Goal: Communication & Community: Answer question/provide support

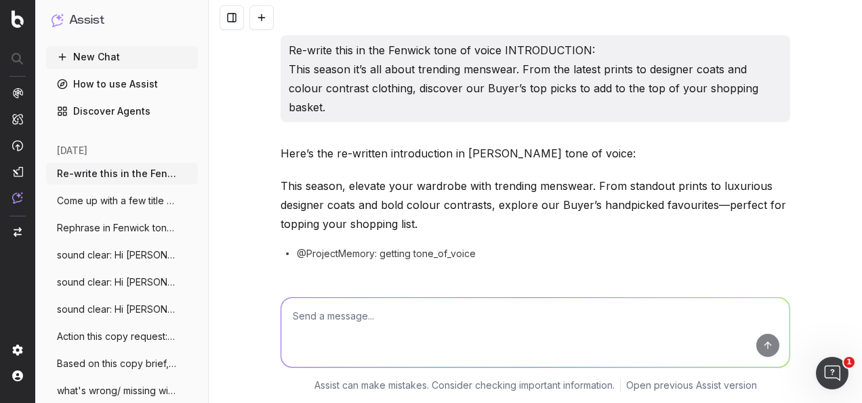
scroll to position [2103, 0]
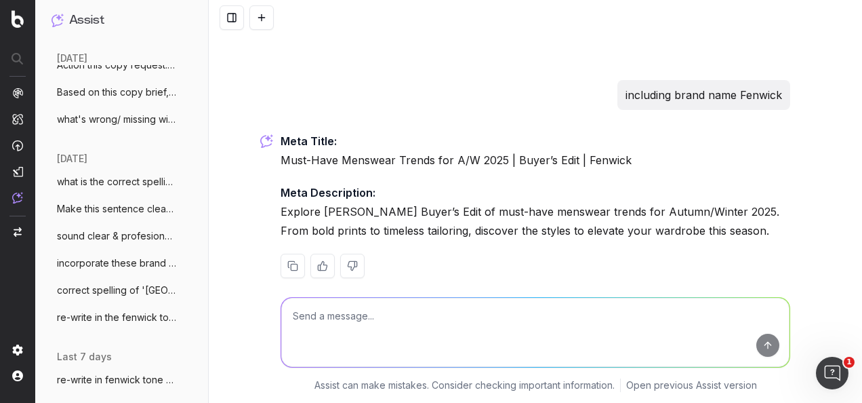
click at [383, 324] on textarea at bounding box center [535, 332] width 509 height 69
paste textarea "we have had feedback from a customer and they have asked if we cna do this - I …"
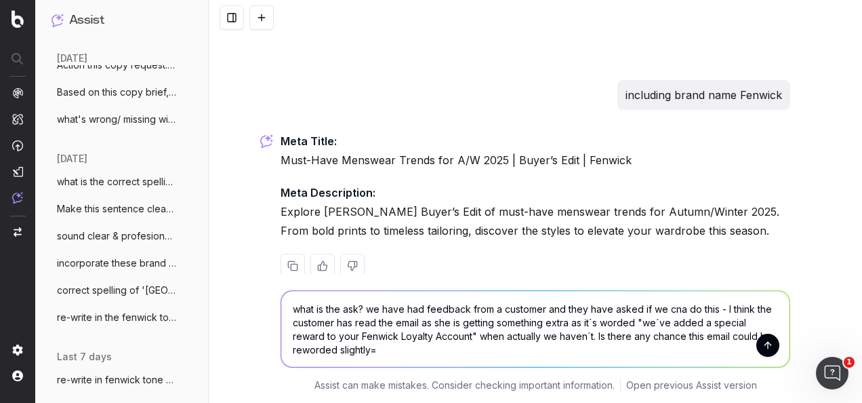
scroll to position [2110, 0]
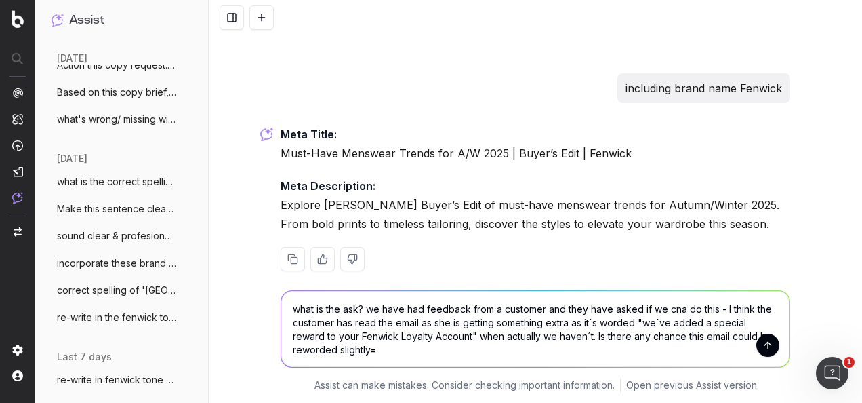
type textarea "what is the ask? we have had feedback from a customer and they have asked if we…"
click at [770, 346] on button "submit" at bounding box center [768, 345] width 23 height 23
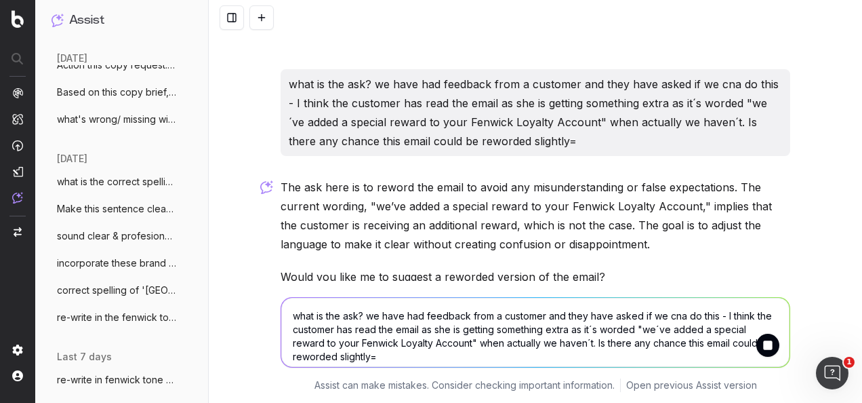
scroll to position [2380, 0]
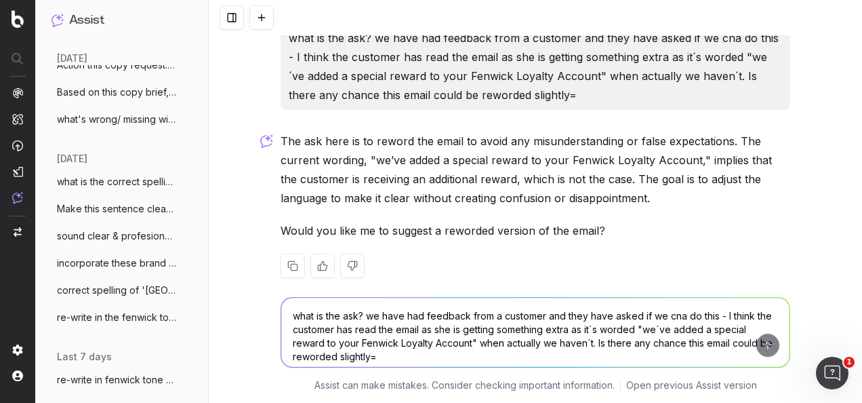
drag, startPoint x: 665, startPoint y: 181, endPoint x: 275, endPoint y: 117, distance: 395.1
click at [281, 132] on p "The ask here is to reword the email to avoid any misunderstanding or false expe…" at bounding box center [536, 170] width 510 height 76
drag, startPoint x: 275, startPoint y: 117, endPoint x: 325, endPoint y: 132, distance: 51.7
copy p "The ask here is to reword the email to avoid any misunderstanding or false expe…"
click at [325, 325] on textarea "what is the ask? we have had feedback from a customer and they have asked if we…" at bounding box center [535, 332] width 509 height 69
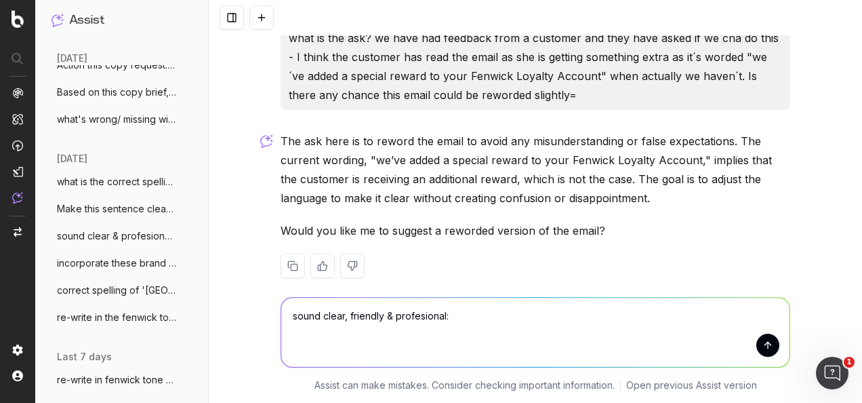
paste textarea "Hey Victoria, welcome to the team! I'm Lucy, the Brand Copywriter ( I'm sitting…"
type textarea "sound clear, friendly & profesional: Hey Victoria, welcome to the team! I'm Luc…"
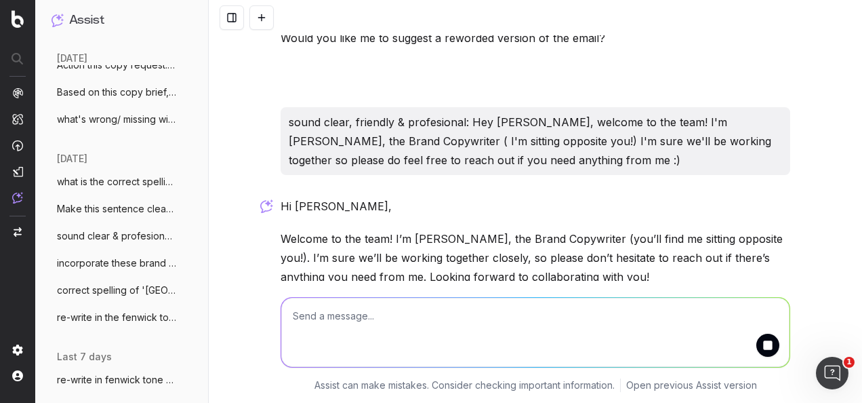
scroll to position [2670, 0]
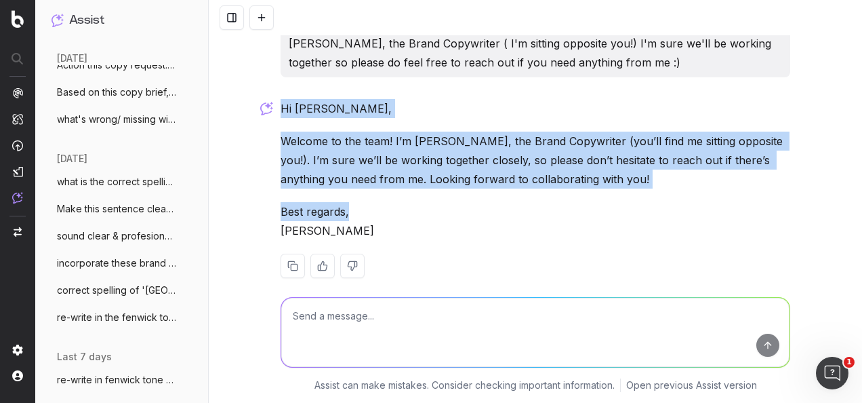
drag, startPoint x: 275, startPoint y: 91, endPoint x: 626, endPoint y: 178, distance: 361.1
click at [626, 178] on div "Hi Victoria, Welcome to the team! I’m Lucy, the Brand Copywriter (you’ll find m…" at bounding box center [536, 199] width 510 height 201
drag, startPoint x: 626, startPoint y: 178, endPoint x: 536, endPoint y: 136, distance: 98.9
copy div "Hi Victoria, Welcome to the team! I’m Lucy, the Brand Copywriter (you’ll find m…"
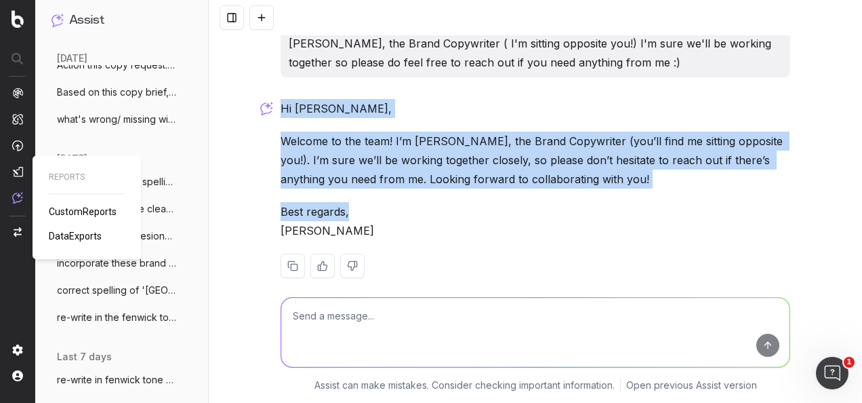
click at [22, 169] on img at bounding box center [17, 171] width 11 height 11
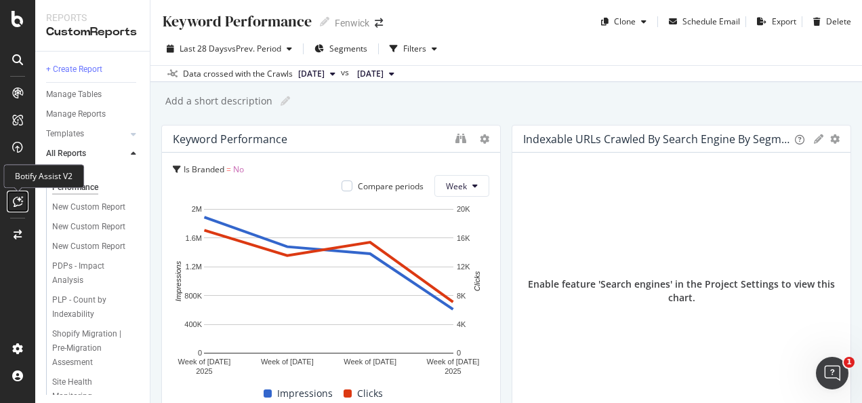
click at [14, 202] on icon at bounding box center [18, 201] width 10 height 11
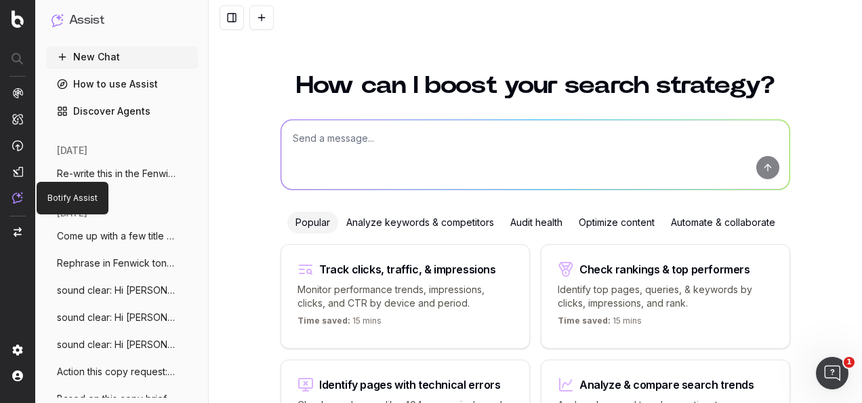
click at [379, 153] on textarea at bounding box center [535, 154] width 509 height 69
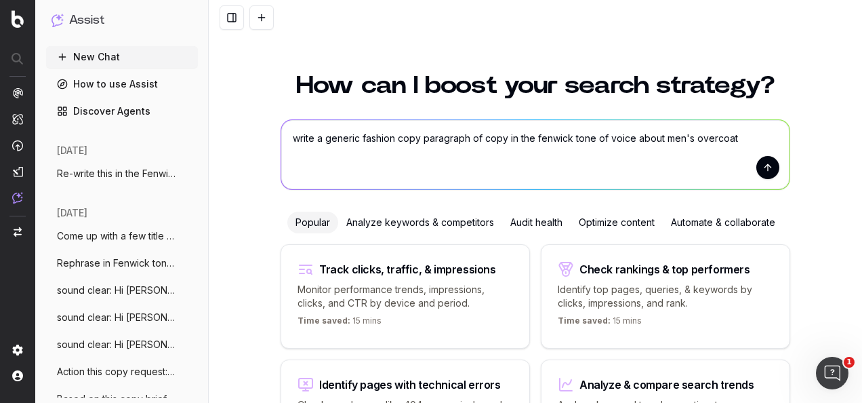
type textarea "write a generic fashion copy paragraph of copy in the fenwick tone of voice abo…"
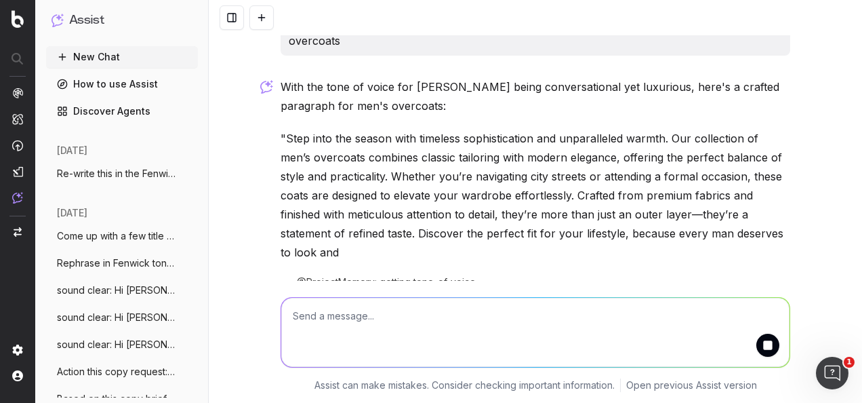
scroll to position [94, 0]
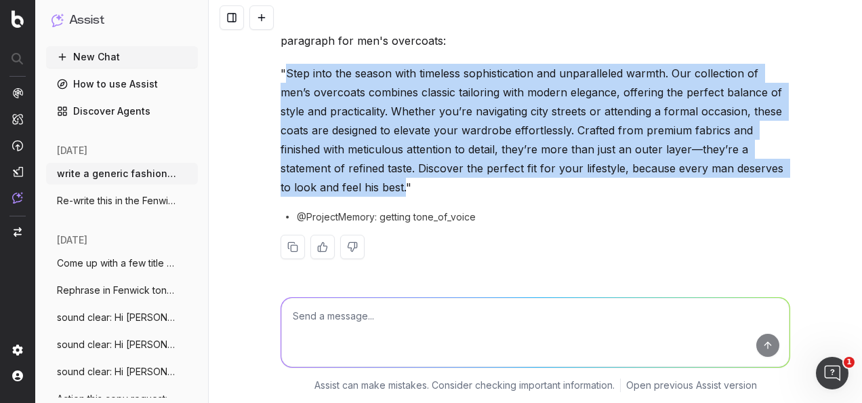
drag, startPoint x: 283, startPoint y: 69, endPoint x: 300, endPoint y: 193, distance: 124.7
click at [300, 193] on p ""Step into the season with timeless sophistication and unparalleled warmth. Our…" at bounding box center [536, 130] width 510 height 133
drag, startPoint x: 300, startPoint y: 193, endPoint x: 302, endPoint y: 106, distance: 86.1
copy p "Step into the season with timeless sophistication and unparalleled warmth. Our …"
click at [438, 338] on textarea at bounding box center [535, 332] width 509 height 69
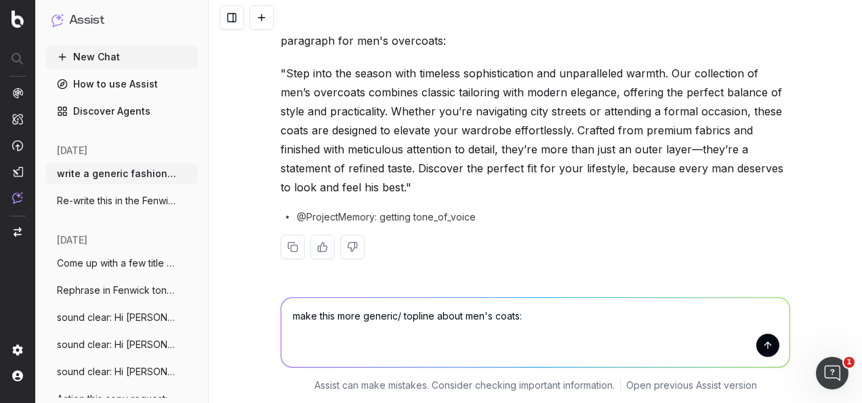
paste textarea "Step into the season with timeless sophistication and unparalleled warmth. Our …"
type textarea "make this more generic/ topline about men's coats: Step into the season with ti…"
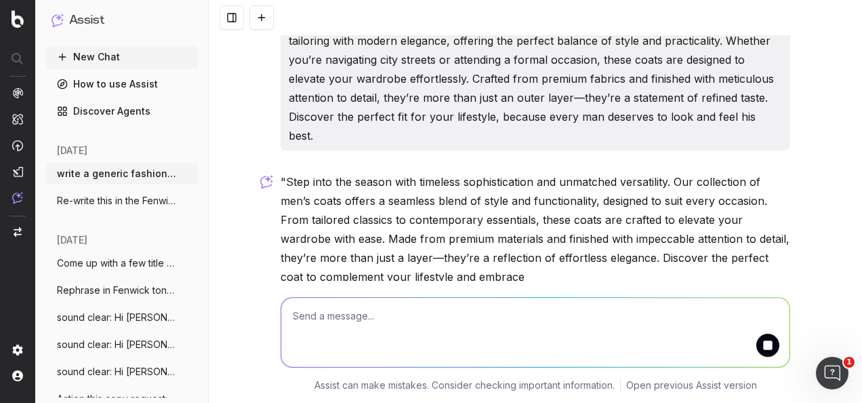
scroll to position [433, 0]
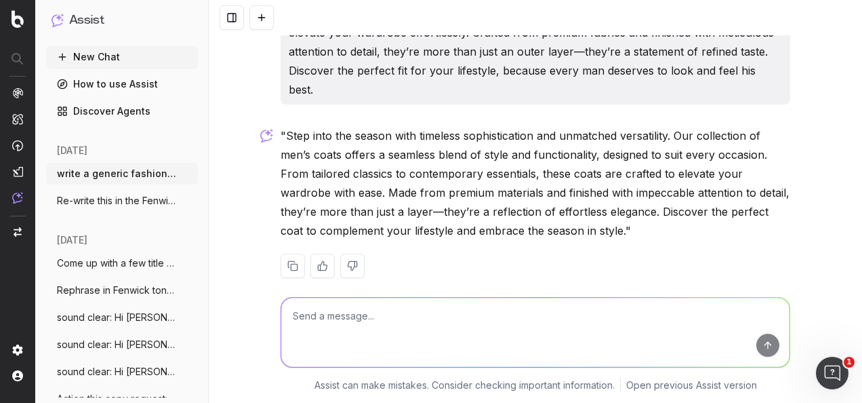
click at [363, 195] on p ""Step into the season with timeless sophistication and unmatched versatility. O…" at bounding box center [536, 183] width 510 height 114
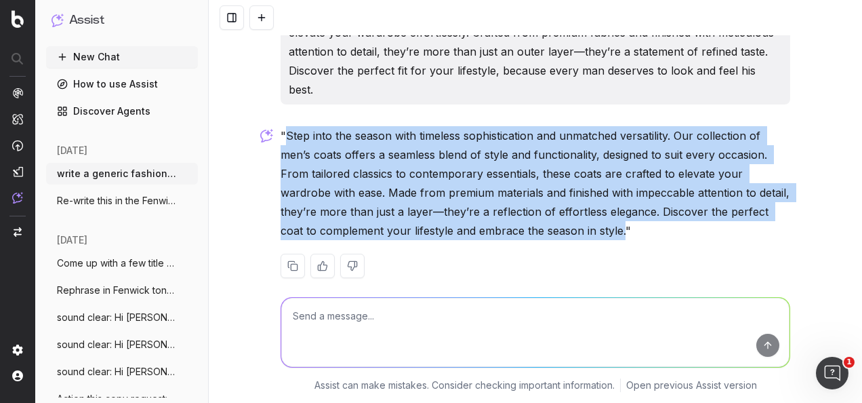
drag, startPoint x: 579, startPoint y: 213, endPoint x: 282, endPoint y: 114, distance: 313.1
click at [282, 126] on p ""Step into the season with timeless sophistication and unmatched versatility. O…" at bounding box center [536, 183] width 510 height 114
copy p "Step into the season with timeless sophistication and unmatched versatility. Ou…"
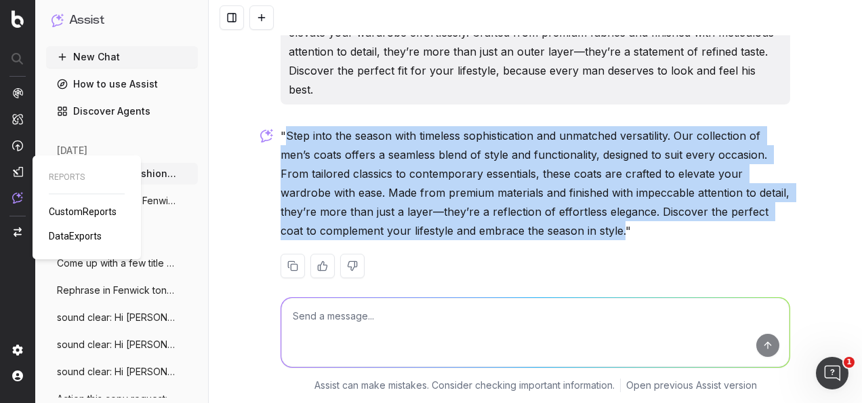
click at [18, 170] on img at bounding box center [17, 171] width 11 height 11
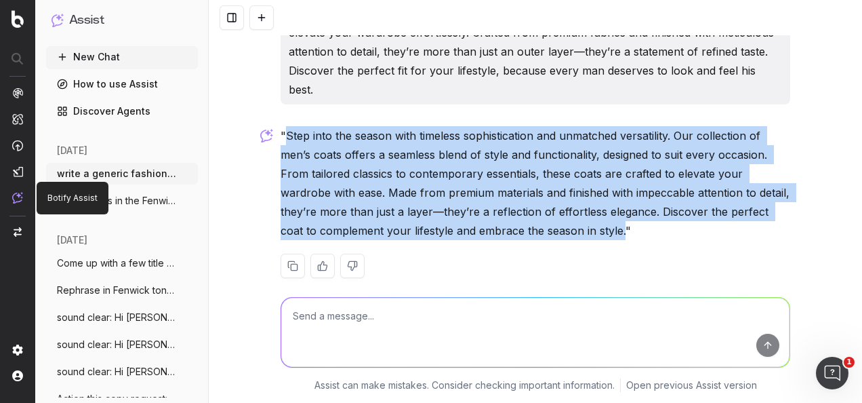
click at [15, 197] on img at bounding box center [17, 198] width 11 height 12
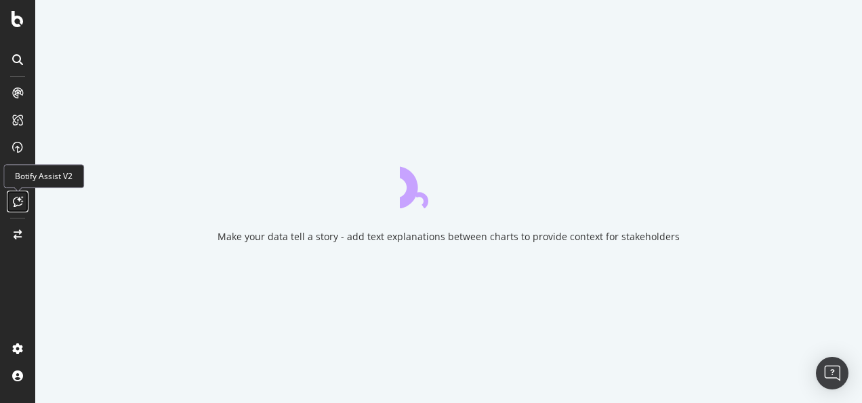
click at [7, 193] on div at bounding box center [18, 202] width 22 height 22
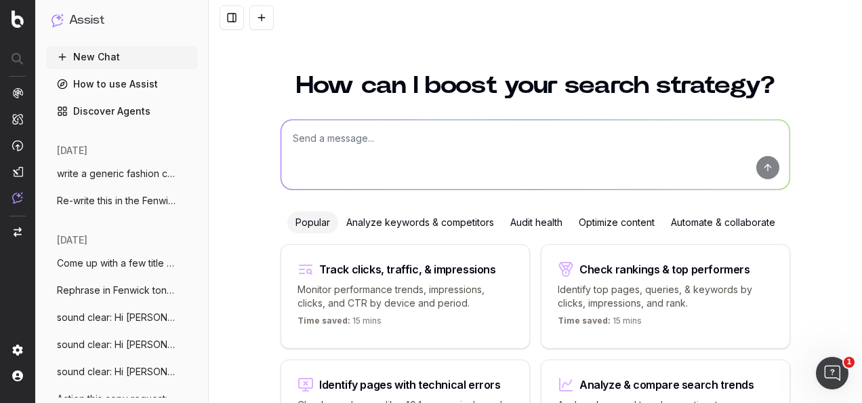
click at [379, 140] on textarea at bounding box center [535, 154] width 509 height 69
paste textarea "SL: Get extra points on your Birthday PT: Your special day is nearly here! MAIN…"
type textarea "Re-write in the Fenwick tone of voice: SL: Get extra points on your Birthday PT…"
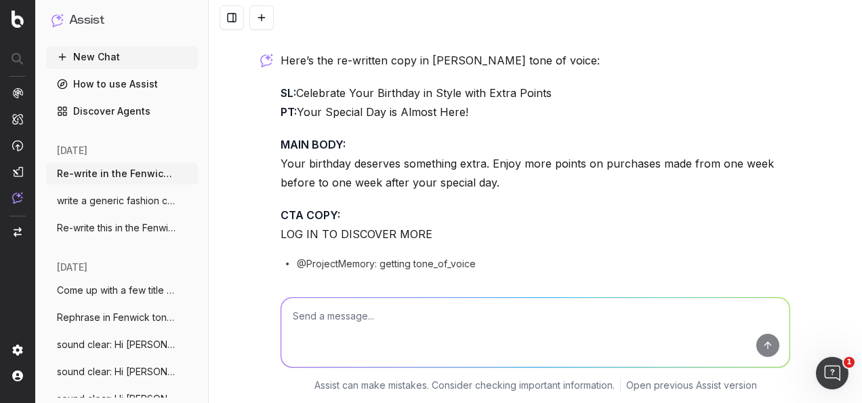
scroll to position [170, 0]
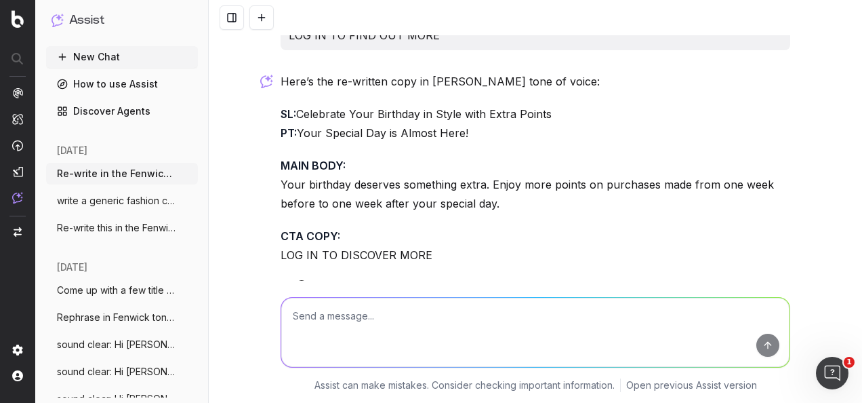
drag, startPoint x: 487, startPoint y: 186, endPoint x: 496, endPoint y: 205, distance: 21.8
click at [496, 205] on p "MAIN BODY: Your birthday deserves something extra. Enjoy more points on purchas…" at bounding box center [536, 184] width 510 height 57
drag, startPoint x: 496, startPoint y: 205, endPoint x: 492, endPoint y: 186, distance: 20.1
copy p "Enjoy more points on purchases made from one week before to one week after your…"
click at [358, 330] on textarea at bounding box center [535, 332] width 509 height 69
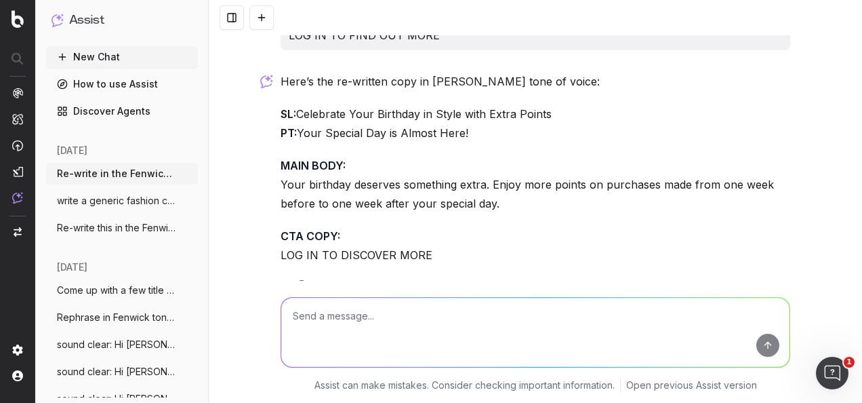
drag, startPoint x: 358, startPoint y: 330, endPoint x: 339, endPoint y: 320, distance: 21.5
click at [339, 320] on textarea at bounding box center [535, 332] width 509 height 69
type textarea "M"
paste textarea "SL: Get Birthday points PT: Your special day is nearly here! MAIN BODY: Your sp…"
type textarea "make clear: SL: Get Birthday points PT: Your special day is nearly here! MAIN B…"
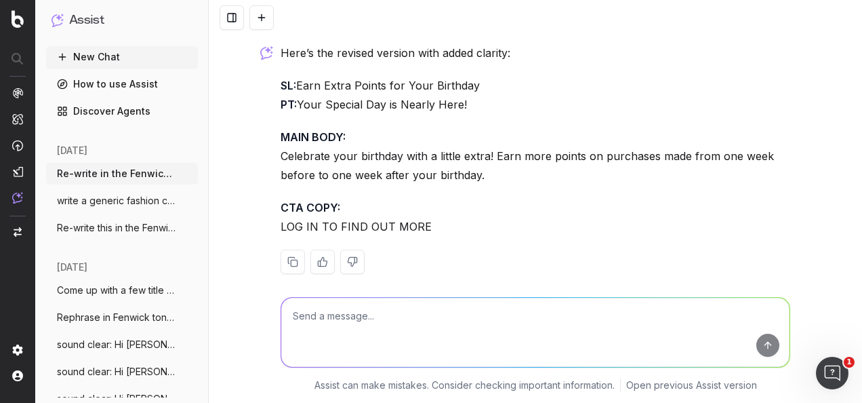
scroll to position [682, 0]
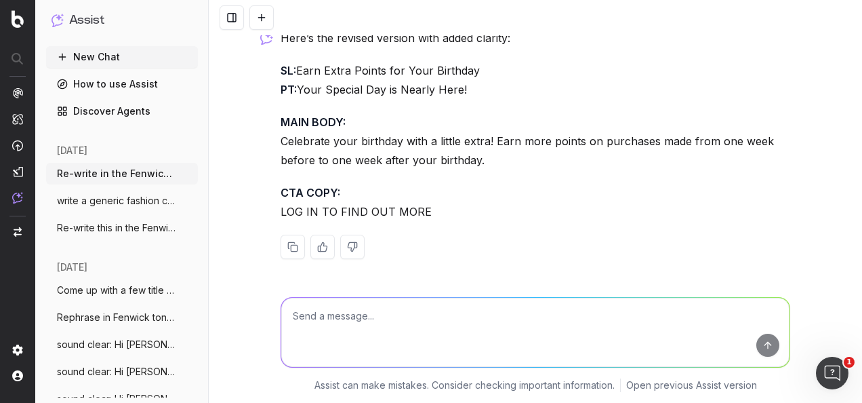
drag, startPoint x: 277, startPoint y: 66, endPoint x: 452, endPoint y: 203, distance: 222.6
click at [452, 203] on div "Here’s the revised version with added clarity: SL: Earn Extra Points for Your B…" at bounding box center [536, 154] width 510 height 252
drag, startPoint x: 452, startPoint y: 203, endPoint x: 363, endPoint y: 79, distance: 152.8
copy div "SL: Earn Extra Points for Your Birthday PT: Your Special Day is Nearly Here! MA…"
click at [435, 316] on textarea at bounding box center [535, 332] width 509 height 69
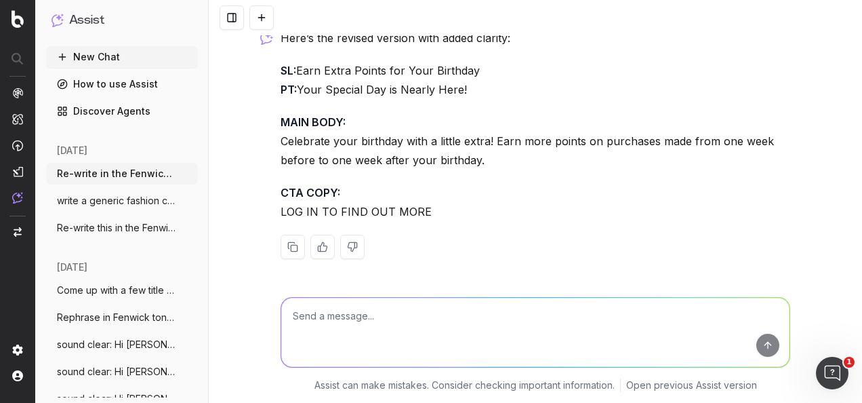
paste textarea "SL: Get Birthday points PT: Your Special Day is Nearly Here! MAIN BODY: Your sp…"
type textarea "SL: Get Birthday points PT: Your Special Day is Nearly Here! MAIN BODY: Your sp…"
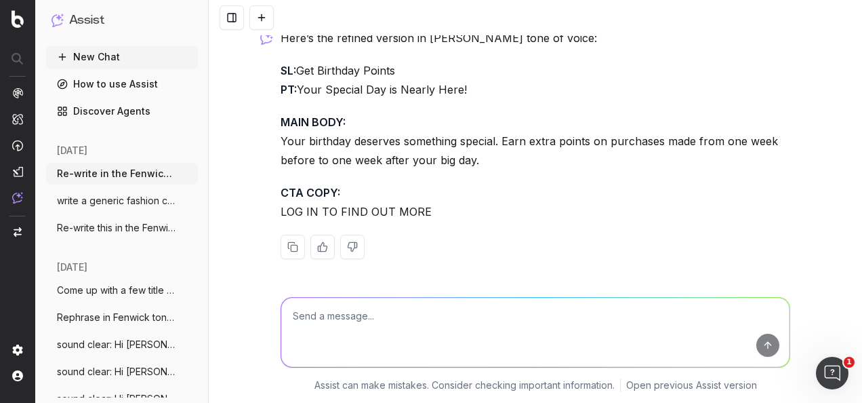
scroll to position [1059, 0]
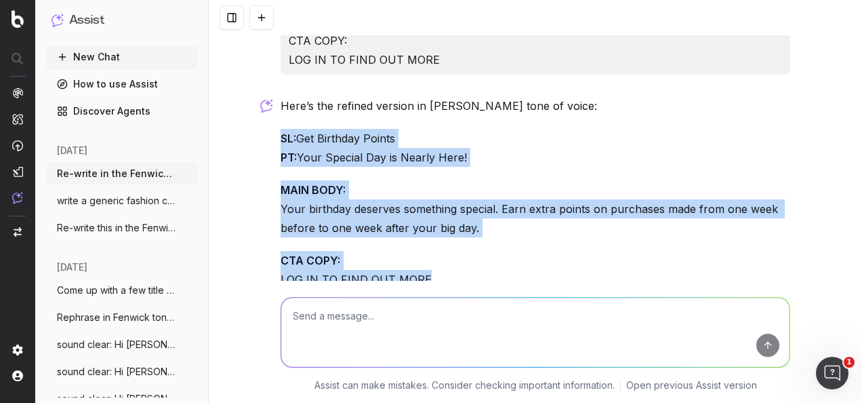
drag, startPoint x: 273, startPoint y: 130, endPoint x: 424, endPoint y: 282, distance: 214.8
click at [424, 282] on div "Re-write in the Fenwick tone of voice: SL: Get extra points on your Birthday PT…" at bounding box center [536, 201] width 654 height 403
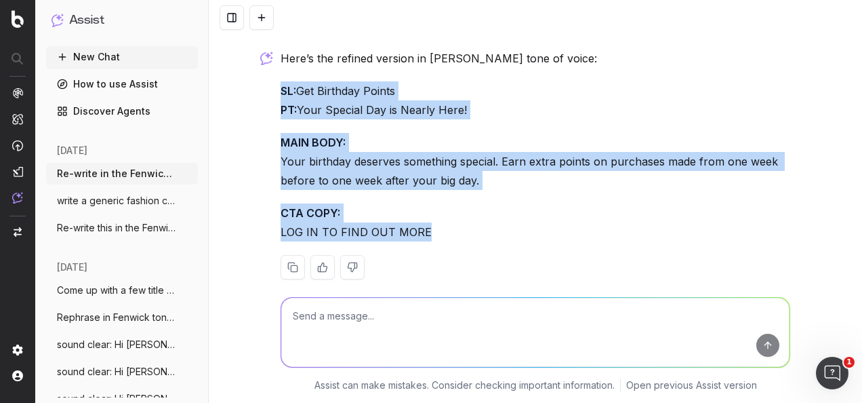
scroll to position [1127, 0]
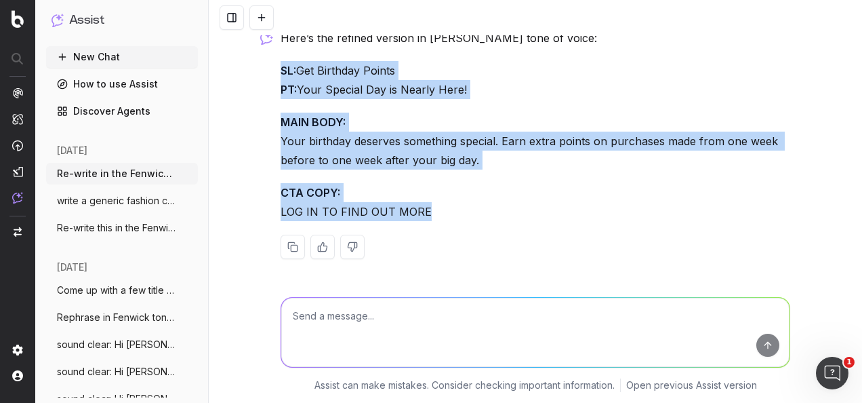
copy div "SL: Get Birthday Points PT: Your Special Day is Nearly Here! MAIN BODY: Your bi…"
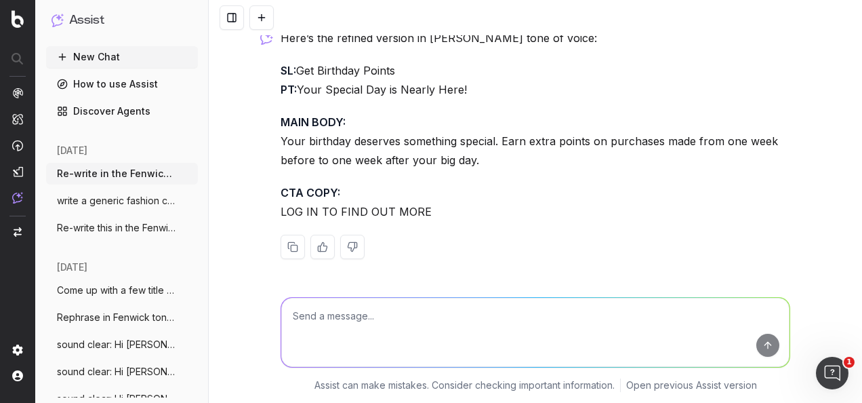
click at [467, 317] on textarea at bounding box center [535, 332] width 509 height 69
paste textarea "For a limited time MyFenwick Loyalty members will receive: Double x Triple Poin…"
type textarea "make this copy short and clear as an offer message: For a limited time MyFenwic…"
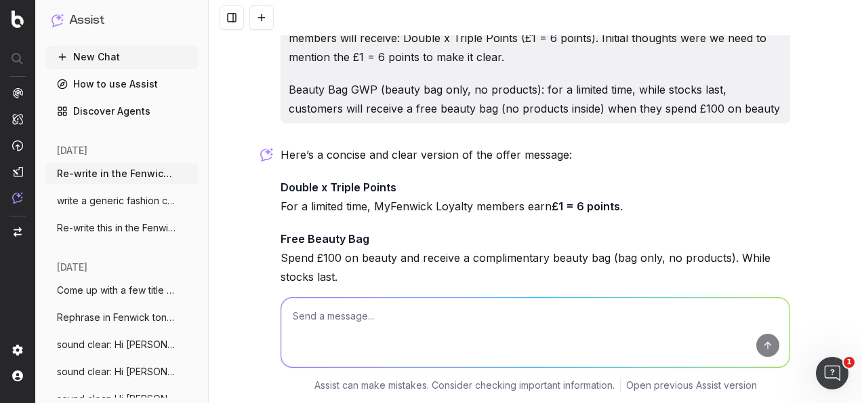
scroll to position [1469, 0]
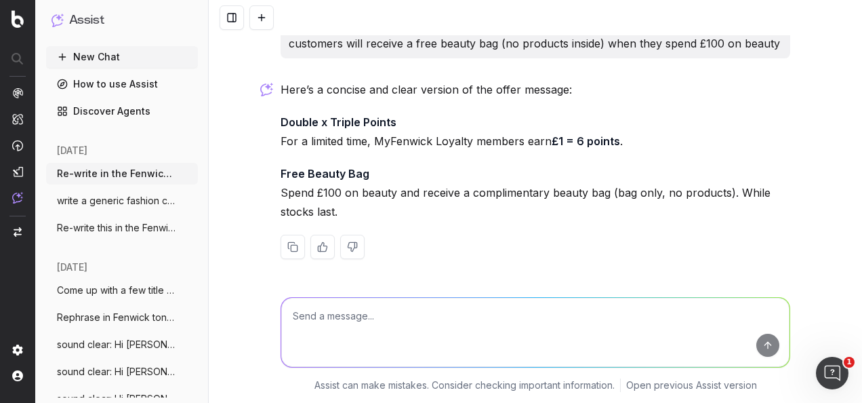
drag, startPoint x: 342, startPoint y: 203, endPoint x: 279, endPoint y: 126, distance: 99.8
click at [281, 126] on div "Here’s a concise and clear version of the offer message: Double x Triple Points…" at bounding box center [536, 180] width 510 height 201
drag, startPoint x: 279, startPoint y: 126, endPoint x: 293, endPoint y: 126, distance: 14.2
copy div "Double x Triple Points For a limited time, MyFenwick Loyalty members earn £1 = …"
click at [450, 330] on textarea at bounding box center [535, 332] width 509 height 69
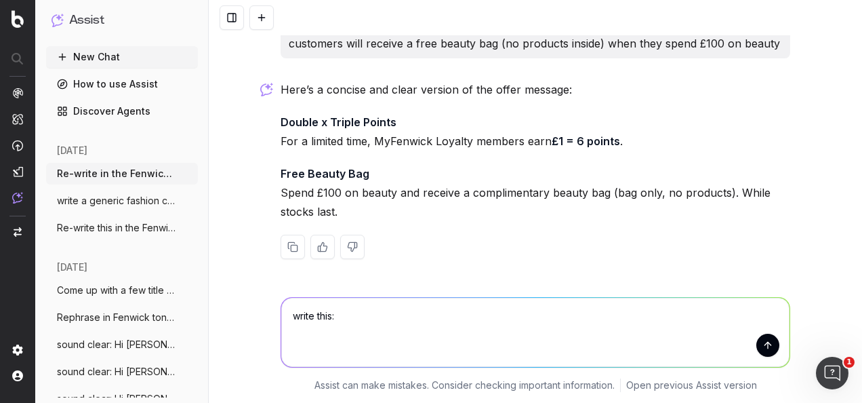
paste textarea "Double x Triple Points For a limited time, MyFenwick Loyalty members earn £1 = …"
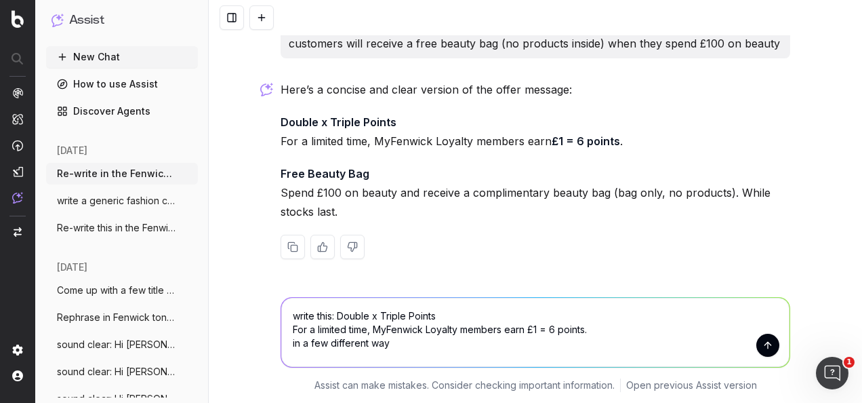
type textarea "write this: Double x Triple Points For a limited time, MyFenwick Loyalty member…"
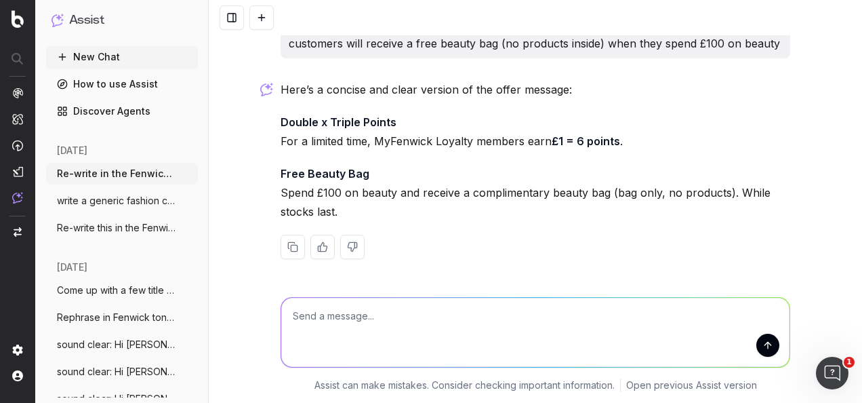
scroll to position [1577, 0]
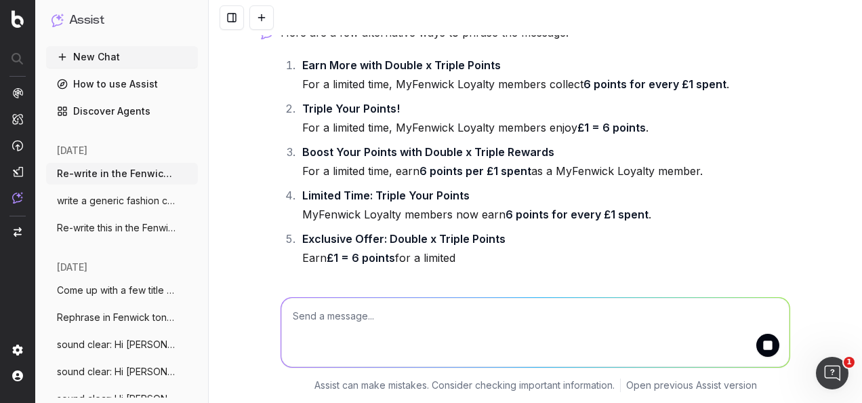
click at [325, 178] on li "Boost Your Points with Double x Triple Rewards For a limited time, earn 6 point…" at bounding box center [544, 161] width 492 height 38
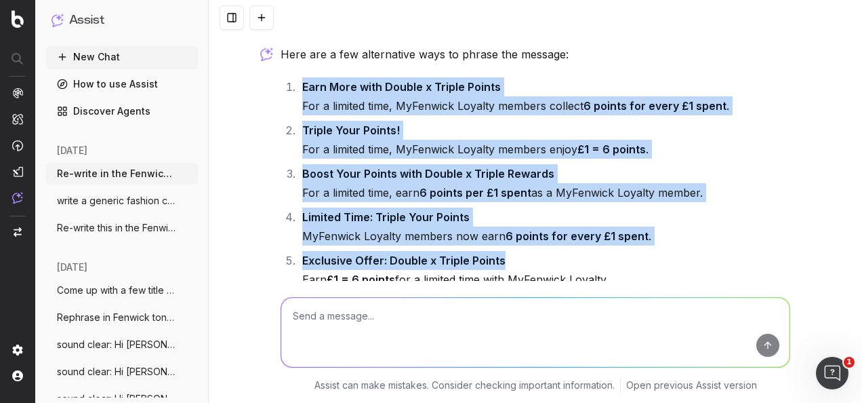
scroll to position [1862, 0]
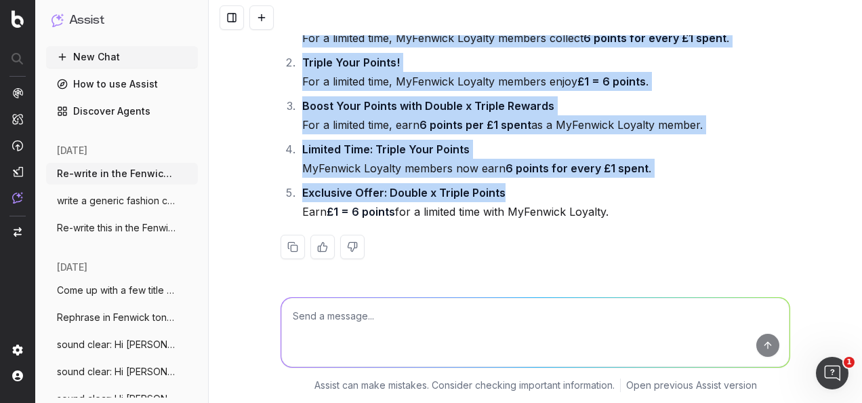
drag, startPoint x: 296, startPoint y: 81, endPoint x: 620, endPoint y: 216, distance: 351.7
click at [620, 216] on ol "Earn More with Double x Triple Points For a limited time, MyFenwick Loyalty mem…" at bounding box center [536, 115] width 510 height 212
drag, startPoint x: 620, startPoint y: 216, endPoint x: 528, endPoint y: 210, distance: 93.1
copy ol "Earn More with Double x Triple Points For a limited time, MyFenwick Loyalty mem…"
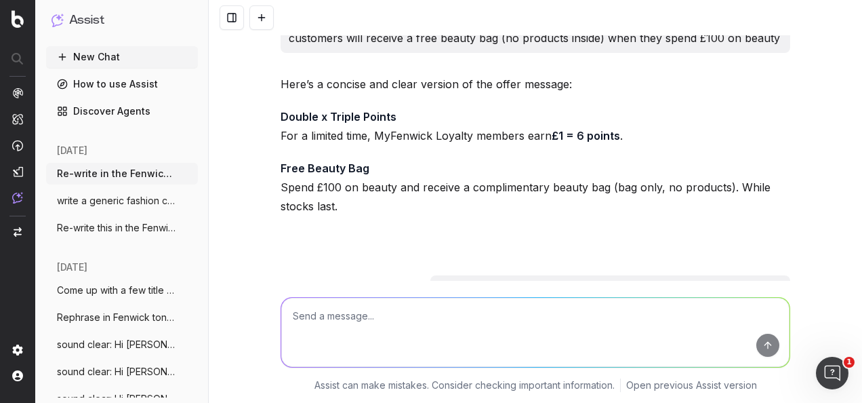
scroll to position [1523, 0]
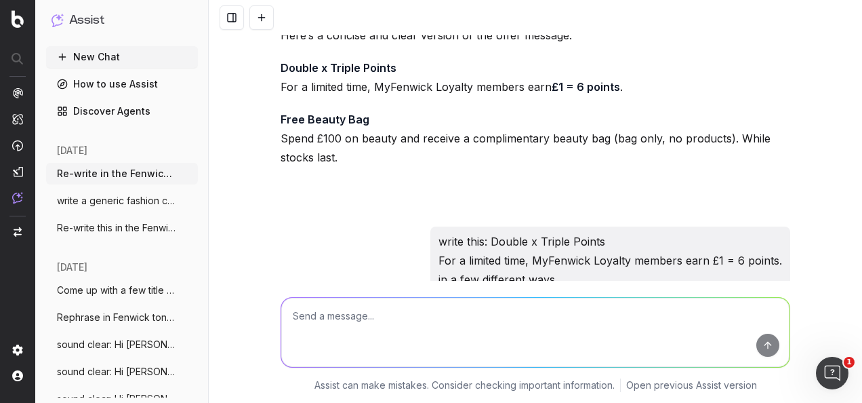
drag, startPoint x: 345, startPoint y: 154, endPoint x: 277, endPoint y: 123, distance: 75.0
click at [281, 123] on p "Free Beauty Bag Spend £100 on beauty and receive a complimentary beauty bag (ba…" at bounding box center [536, 138] width 510 height 57
drag, startPoint x: 277, startPoint y: 123, endPoint x: 312, endPoint y: 126, distance: 35.4
copy p "Free Beauty Bag Spend £100 on beauty and receive a complimentary beauty bag (ba…"
click at [412, 321] on textarea at bounding box center [535, 332] width 509 height 69
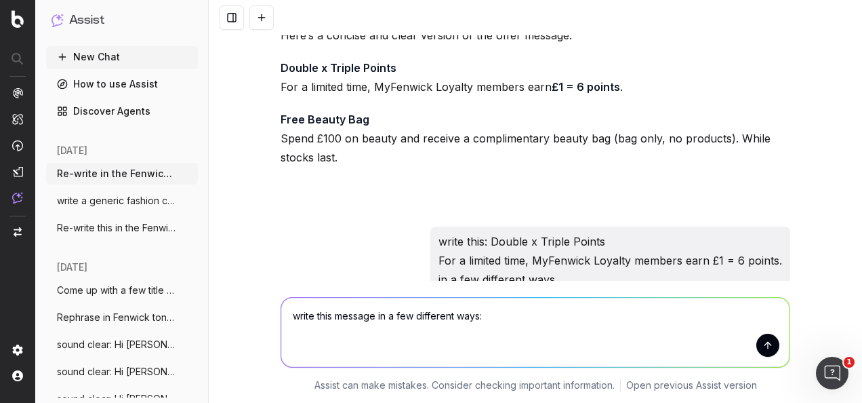
paste textarea "Free Beauty Bag Spend £100 on beauty and receive a complimentary beauty bag (ba…"
type textarea "write this message in a few different ways: Free Beauty Bag Spend £100 on beaut…"
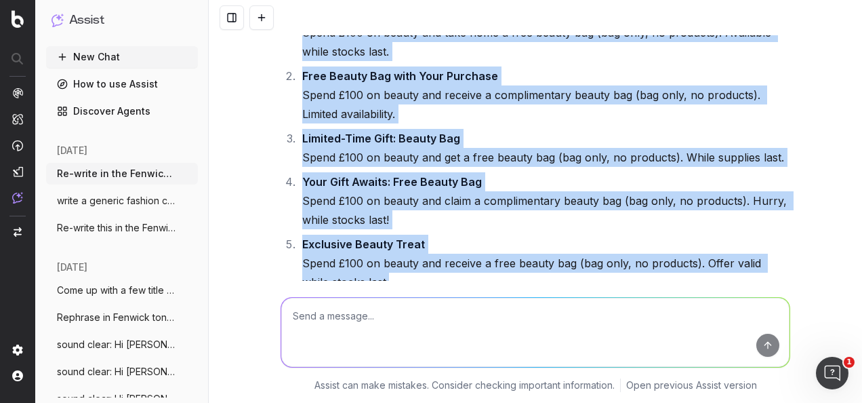
scroll to position [2331, 0]
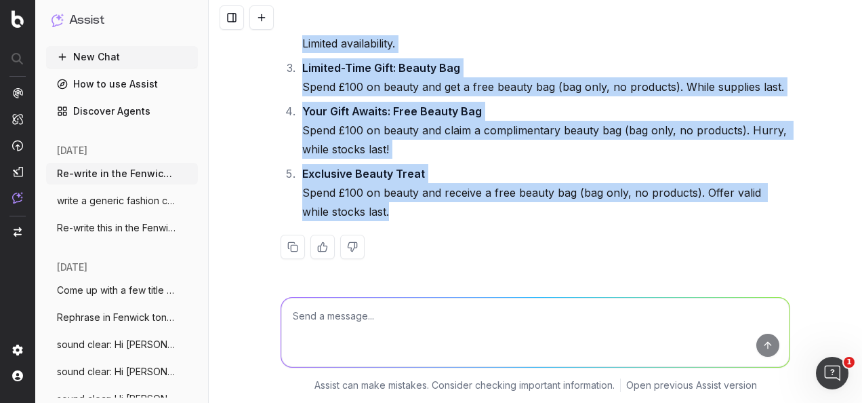
drag, startPoint x: 275, startPoint y: 67, endPoint x: 508, endPoint y: 236, distance: 287.9
copy div "Complimentary Beauty Bag Spend £100 on beauty and take home a free beauty bag (…"
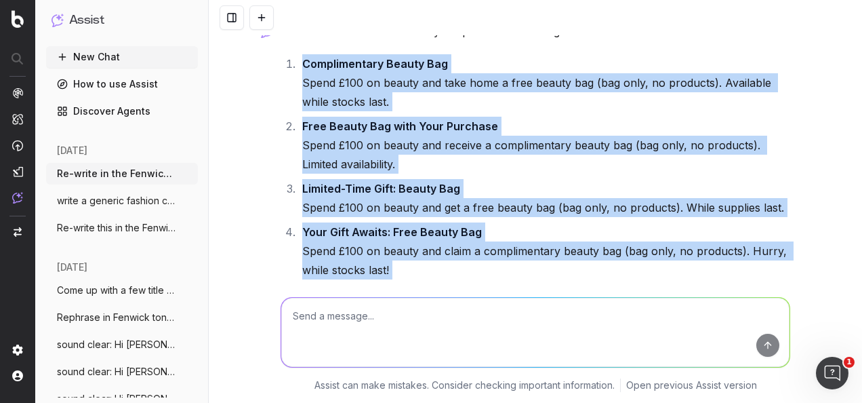
scroll to position [2128, 0]
